Goal: Task Accomplishment & Management: Use online tool/utility

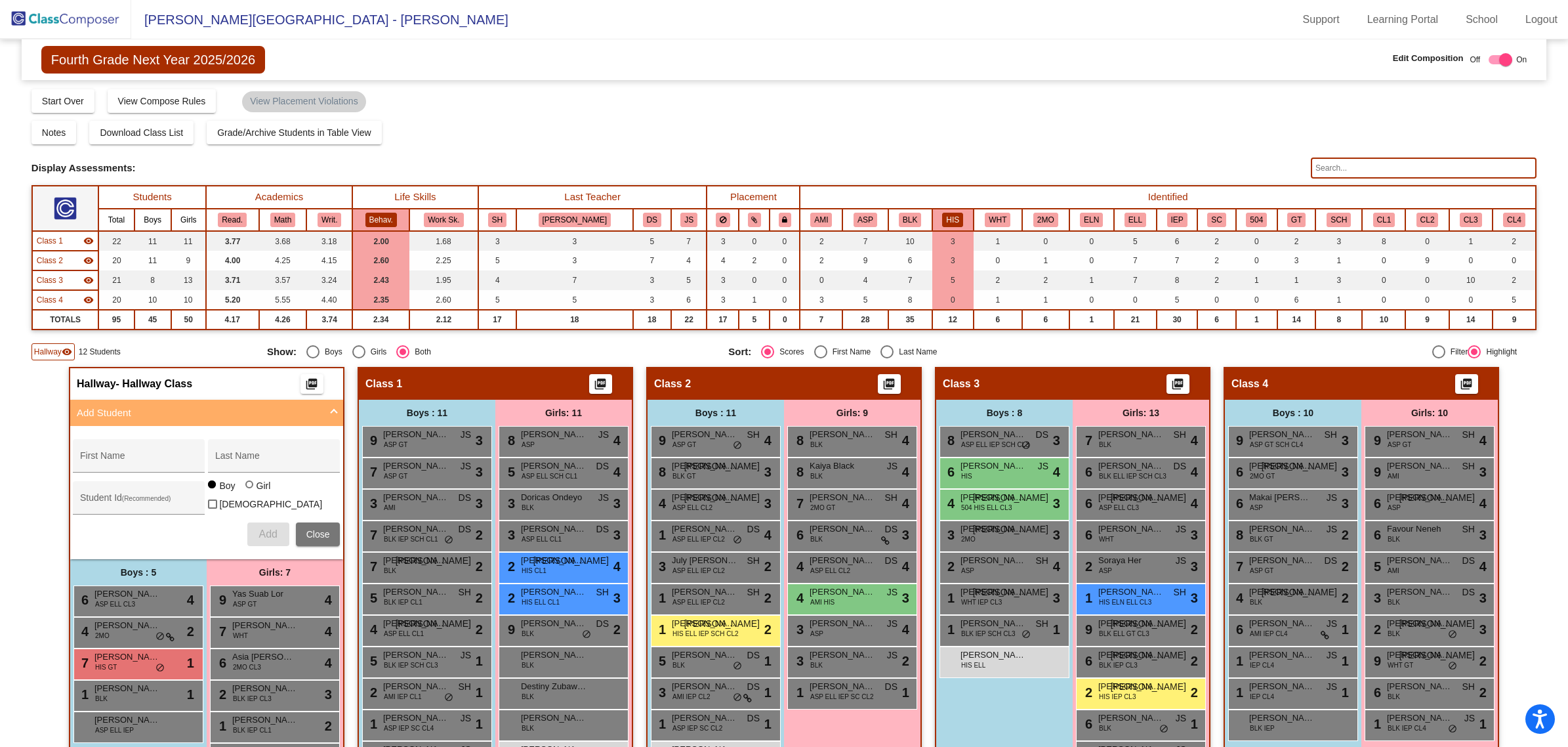
scroll to position [106, 0]
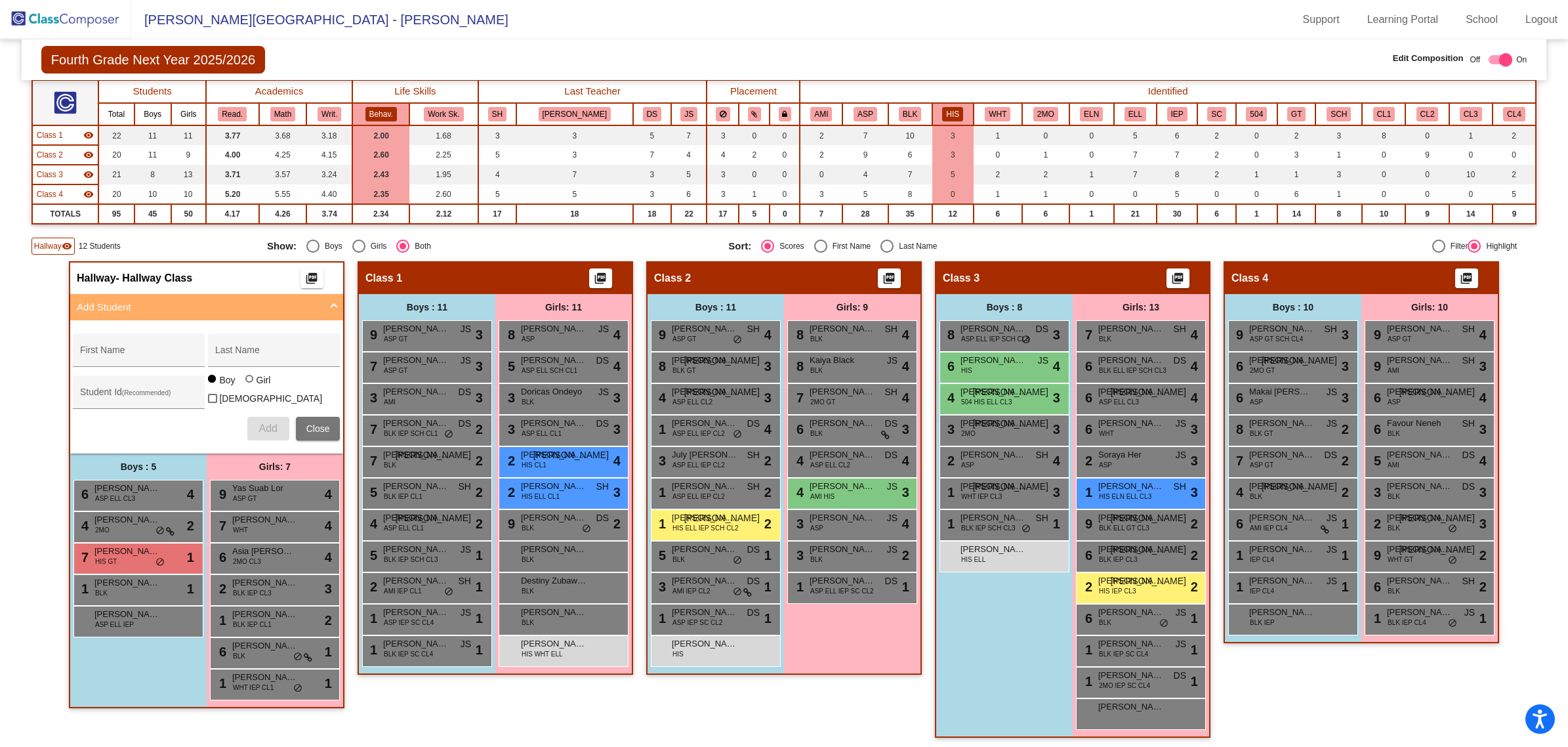
click at [50, 30] on img at bounding box center [65, 19] width 131 height 38
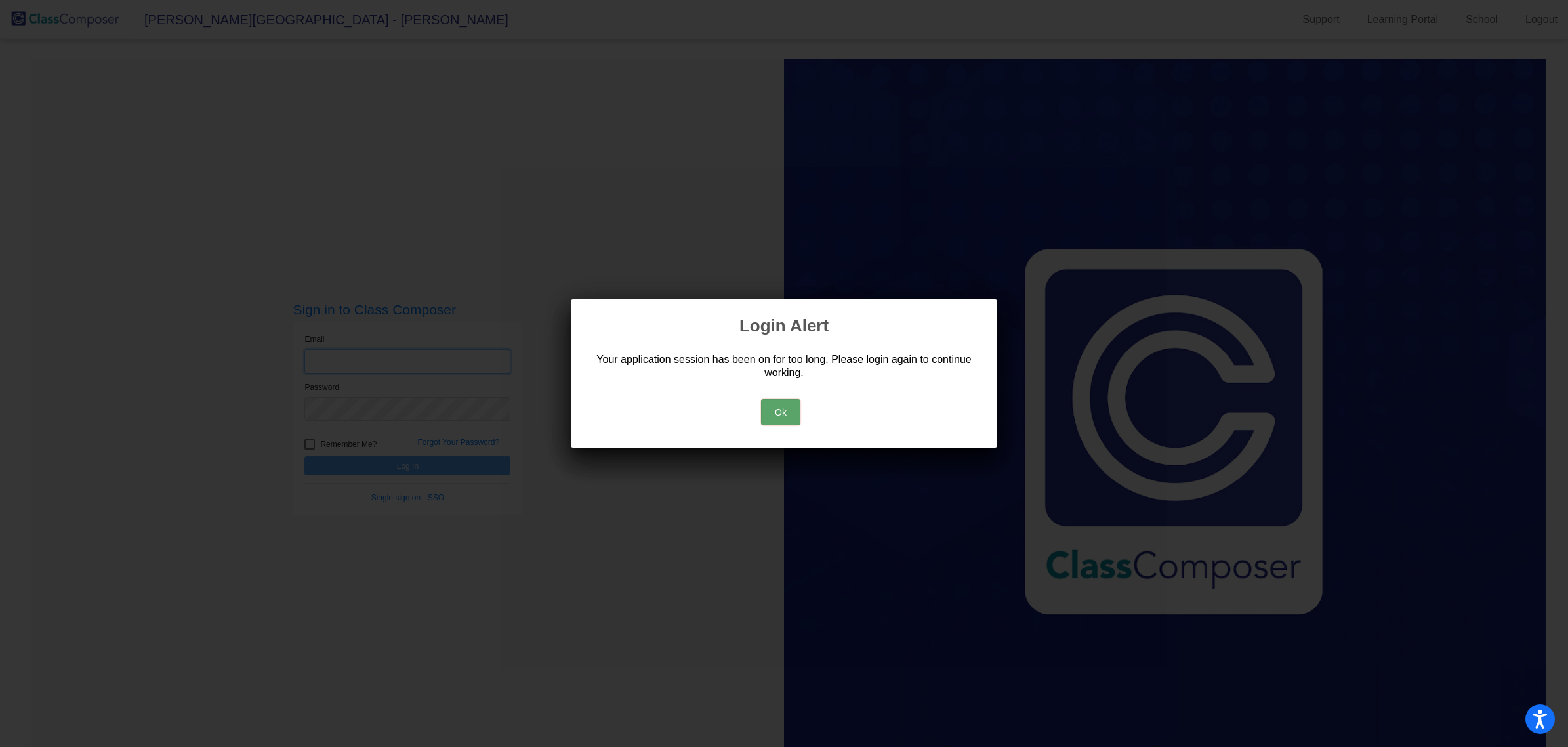
type input "[EMAIL_ADDRESS][DOMAIN_NAME]"
click at [792, 408] on button "Ok" at bounding box center [781, 412] width 39 height 26
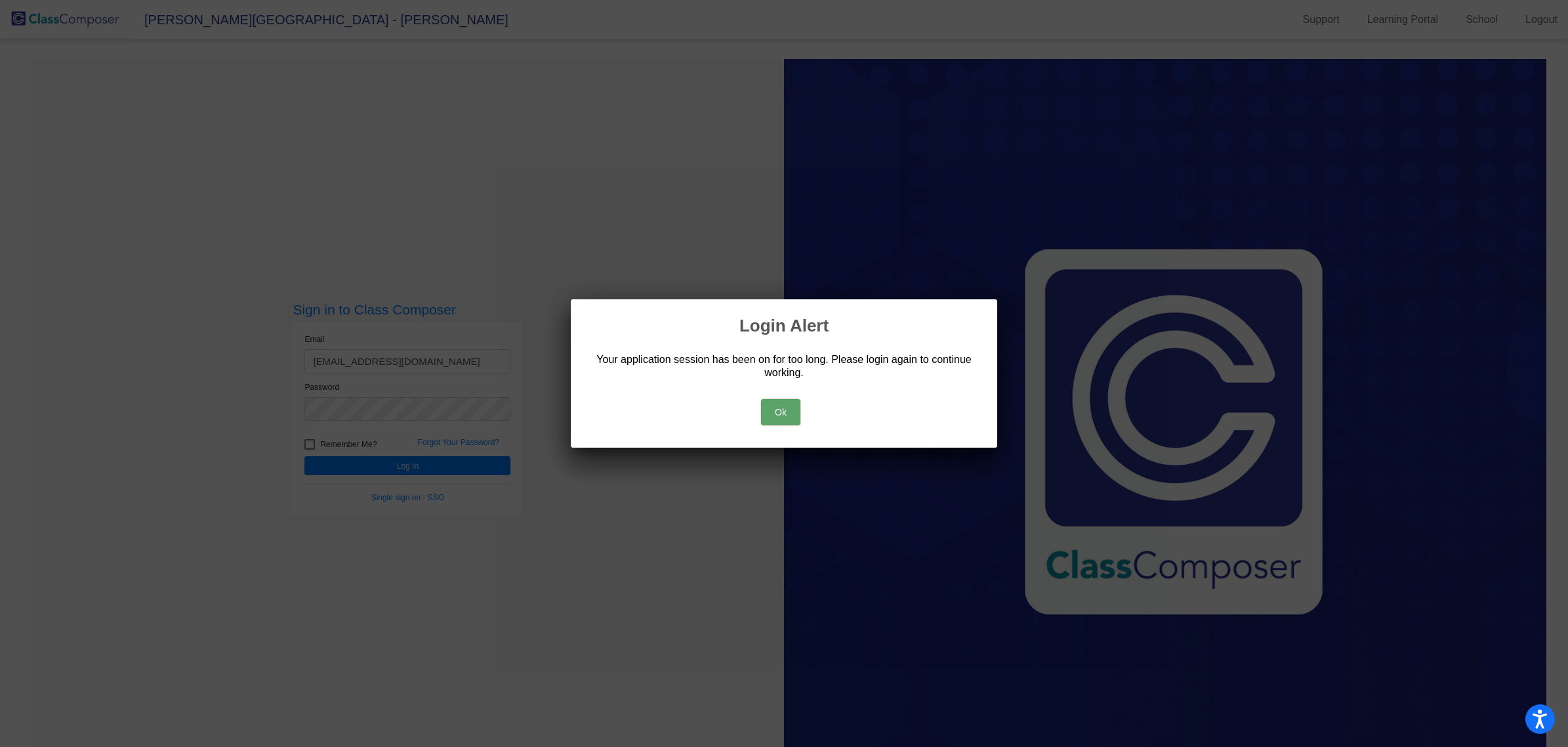
click at [772, 419] on button "Ok" at bounding box center [781, 412] width 39 height 26
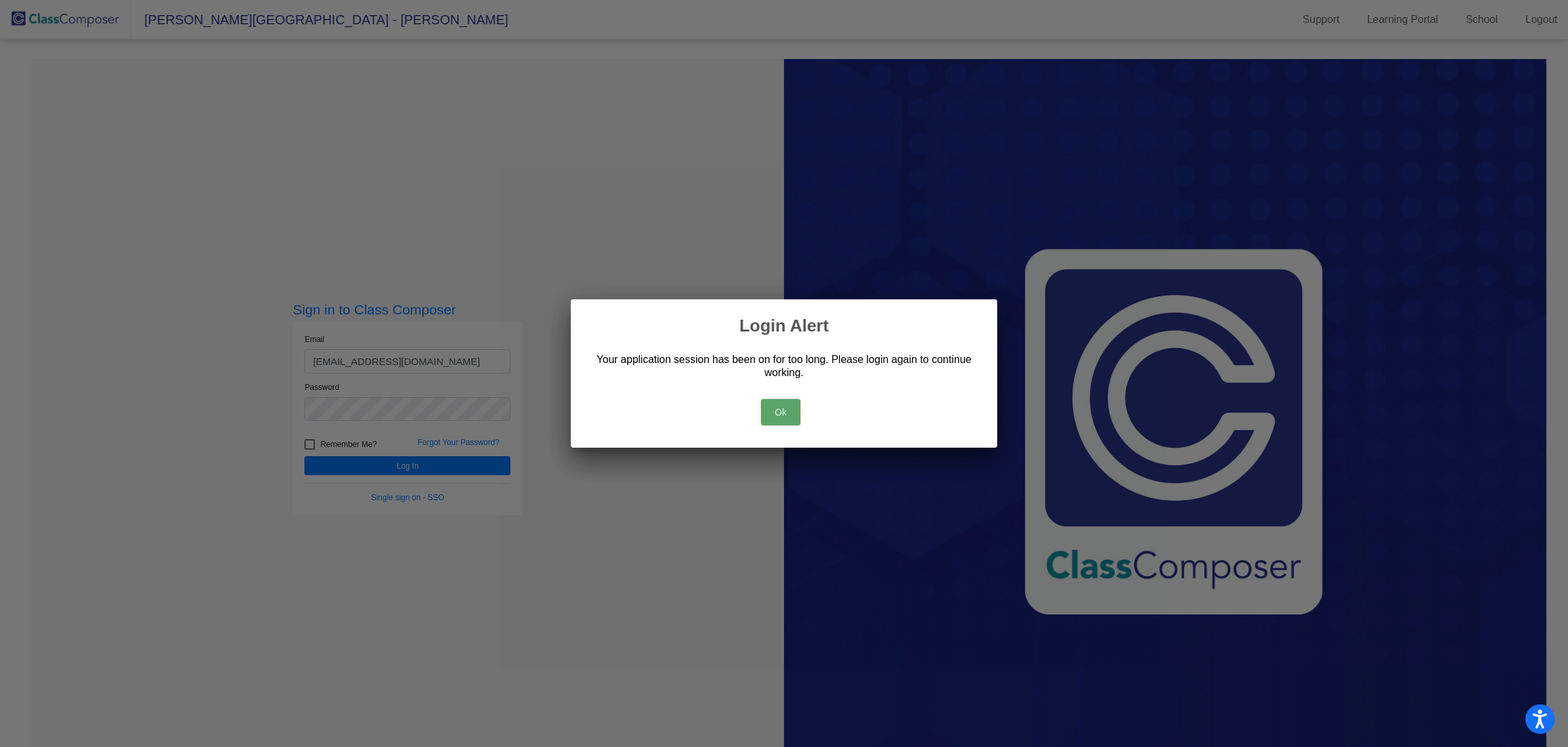
click at [772, 412] on button "Ok" at bounding box center [781, 412] width 39 height 26
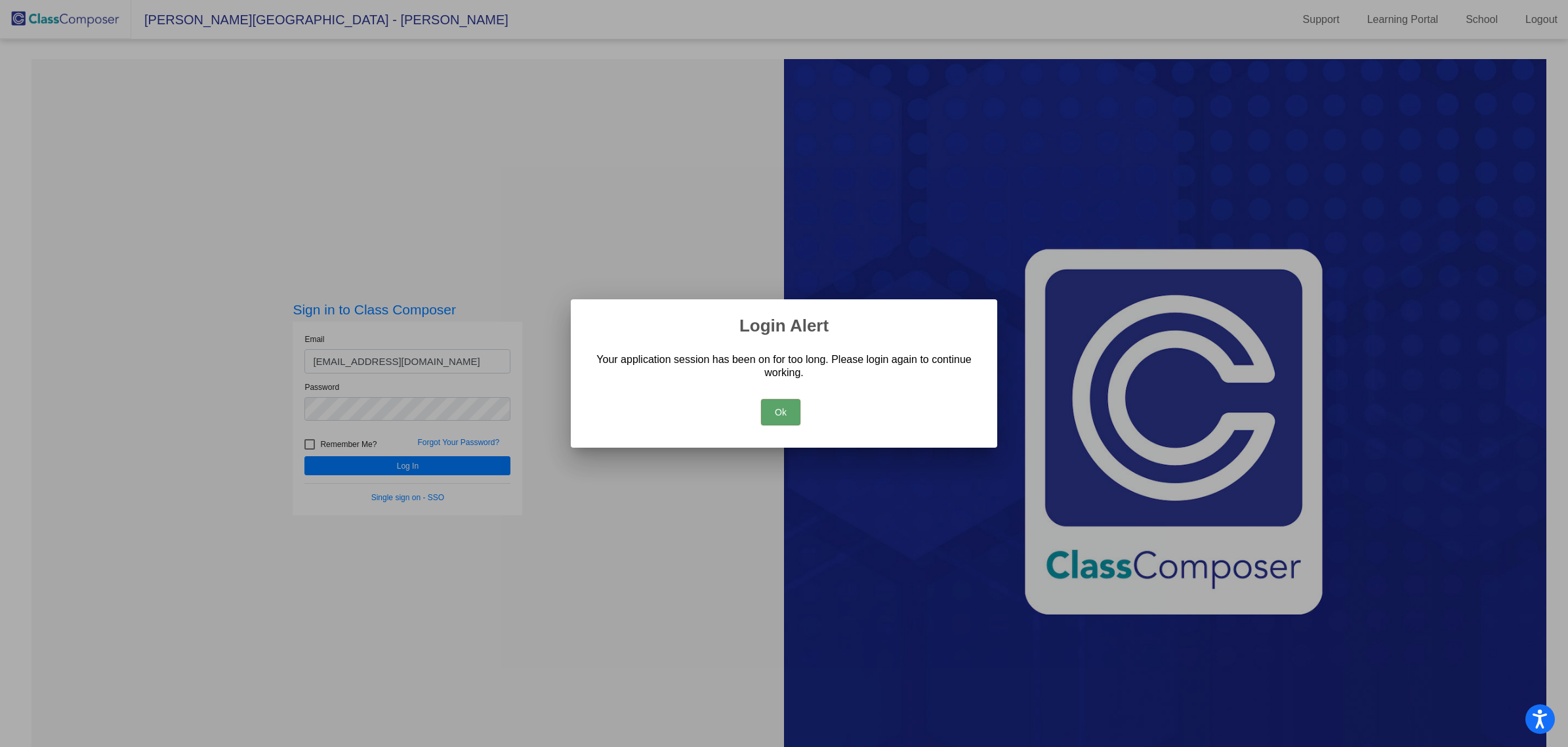
click at [770, 412] on button "Ok" at bounding box center [781, 412] width 39 height 26
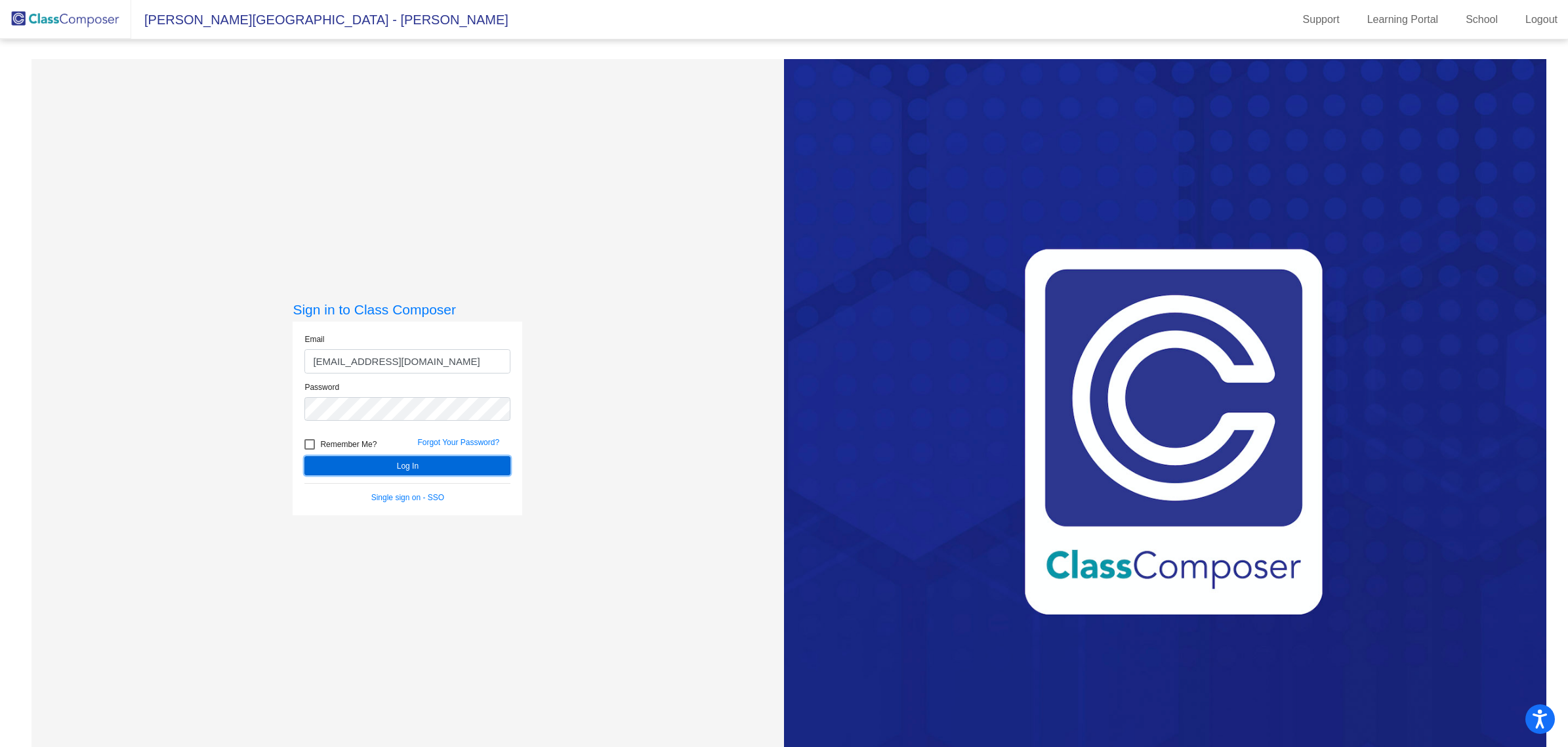
click at [391, 461] on button "Log In" at bounding box center [408, 466] width 206 height 19
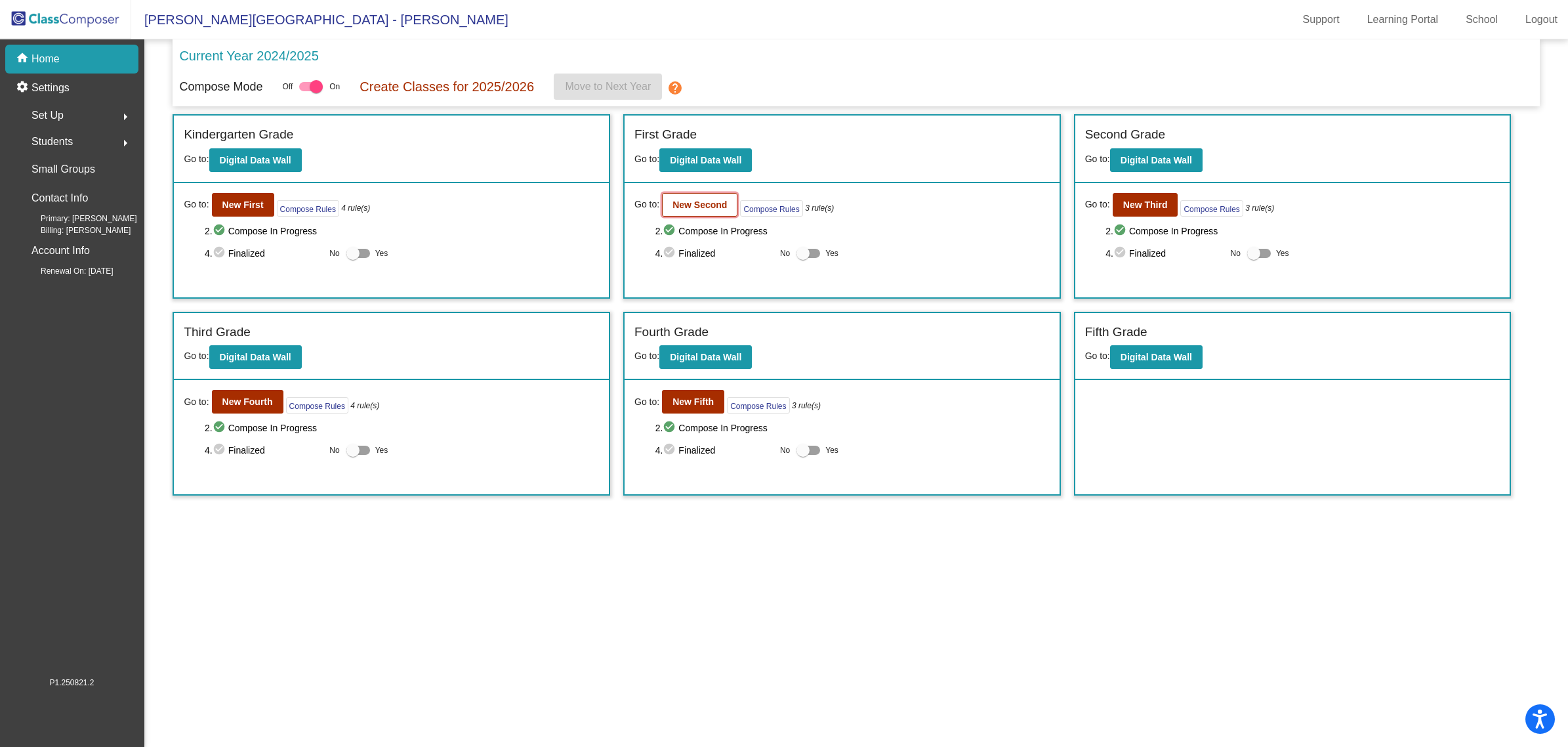
click at [697, 196] on button "New Second" at bounding box center [700, 205] width 76 height 23
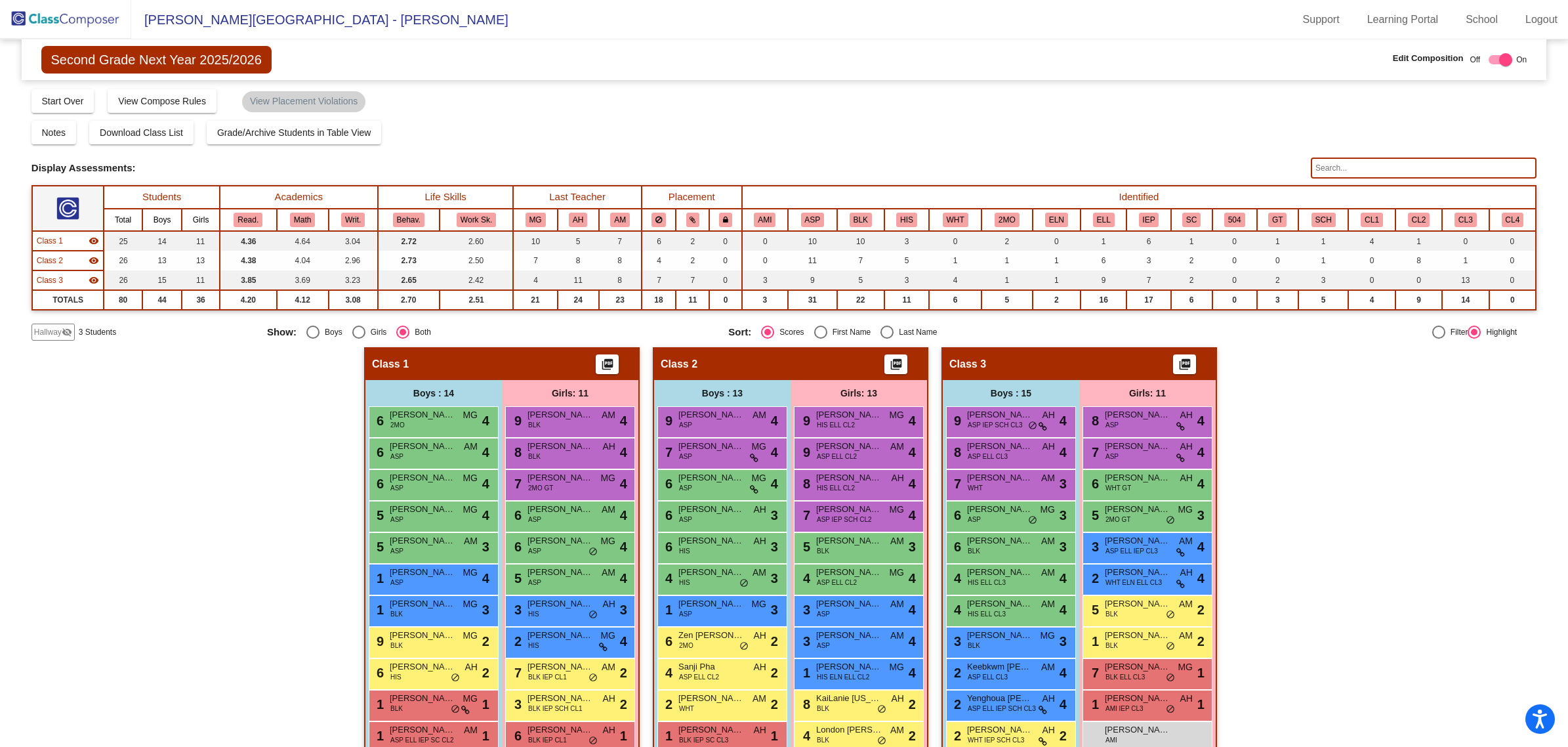
scroll to position [149, 0]
